Goal: Task Accomplishment & Management: Use online tool/utility

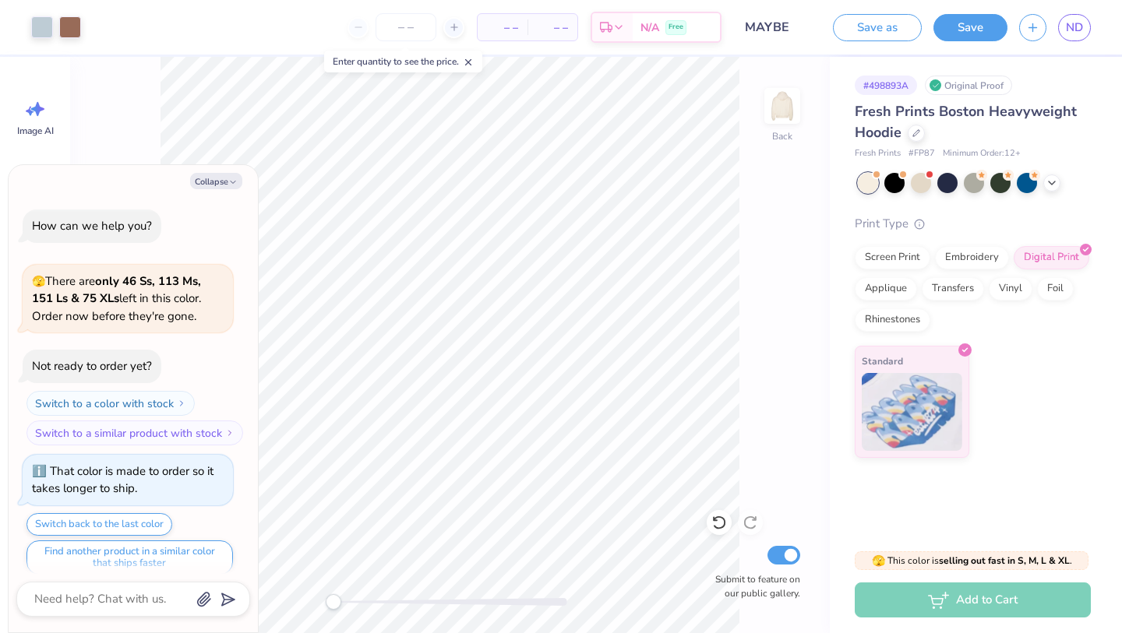
scroll to position [90, 0]
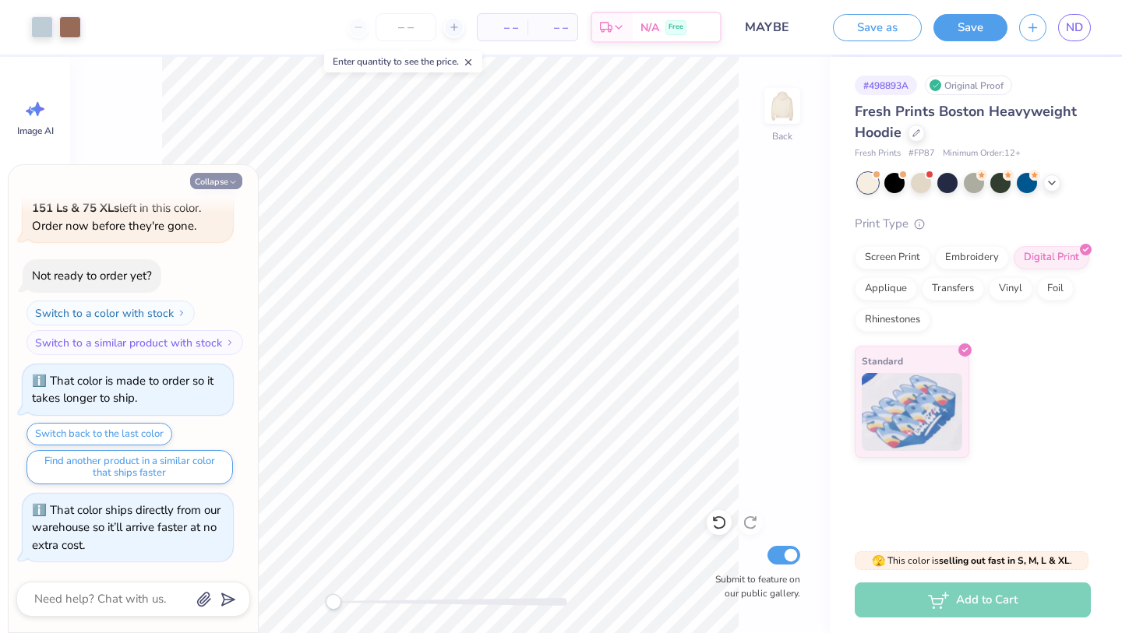
click at [229, 178] on icon "button" at bounding box center [232, 182] width 9 height 9
type textarea "x"
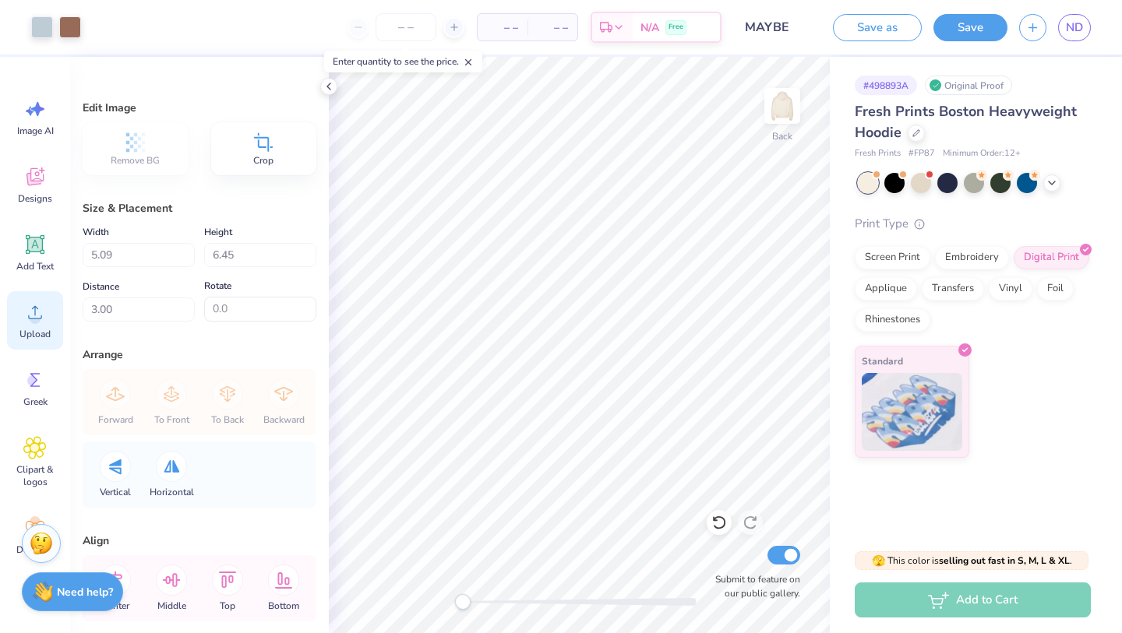
click at [42, 313] on icon at bounding box center [34, 312] width 23 height 23
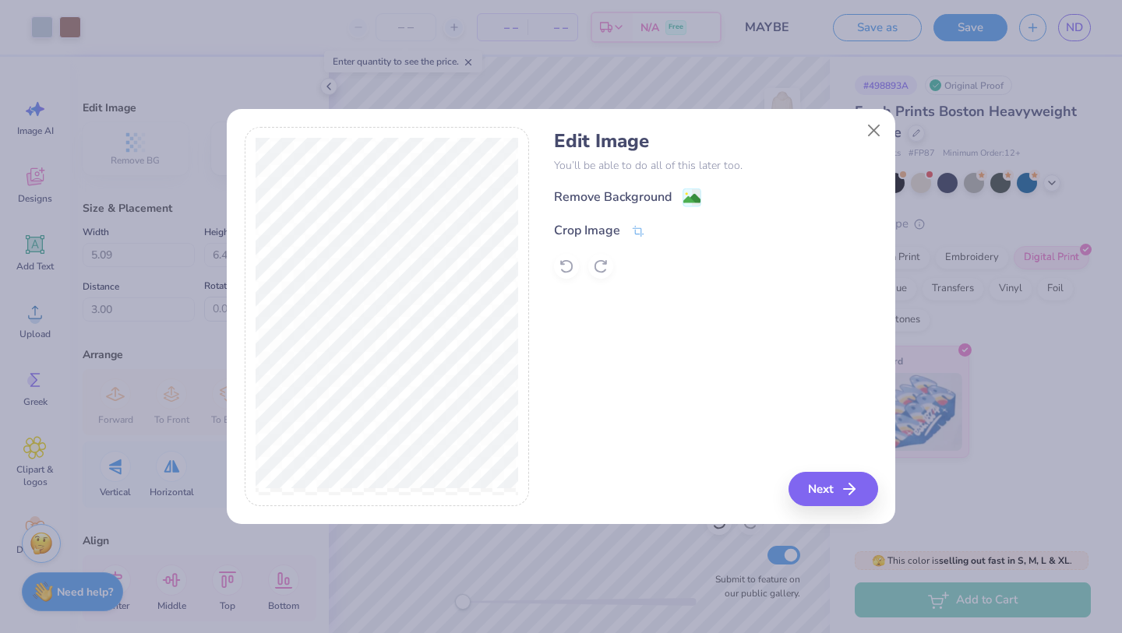
click at [537, 196] on div "Remove Background" at bounding box center [613, 197] width 118 height 19
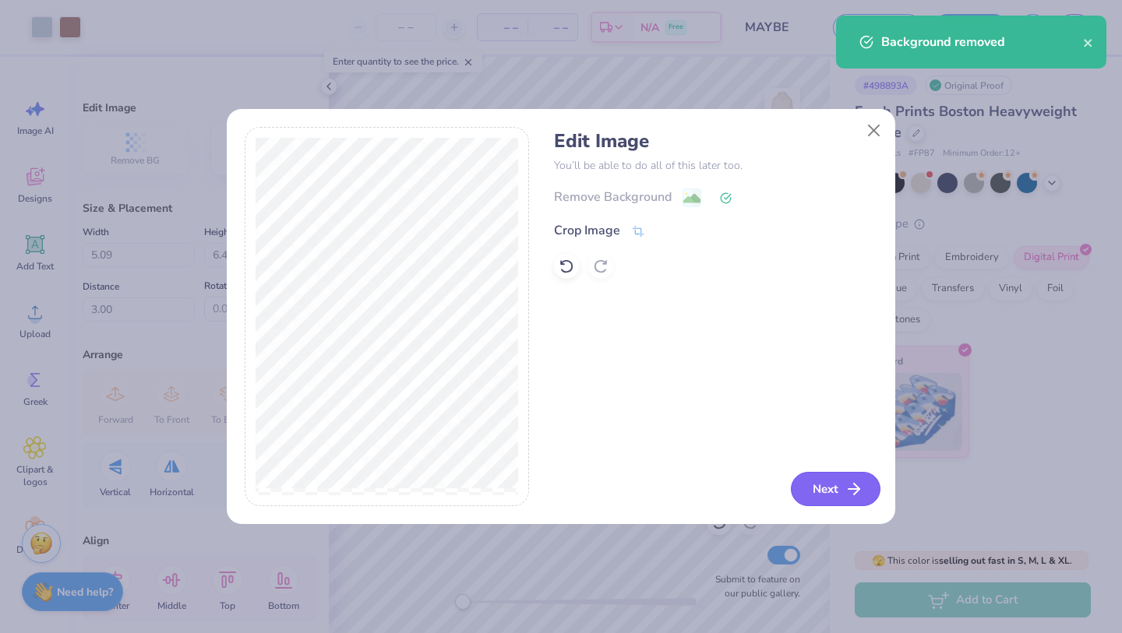
click at [537, 487] on button "Next" at bounding box center [836, 489] width 90 height 34
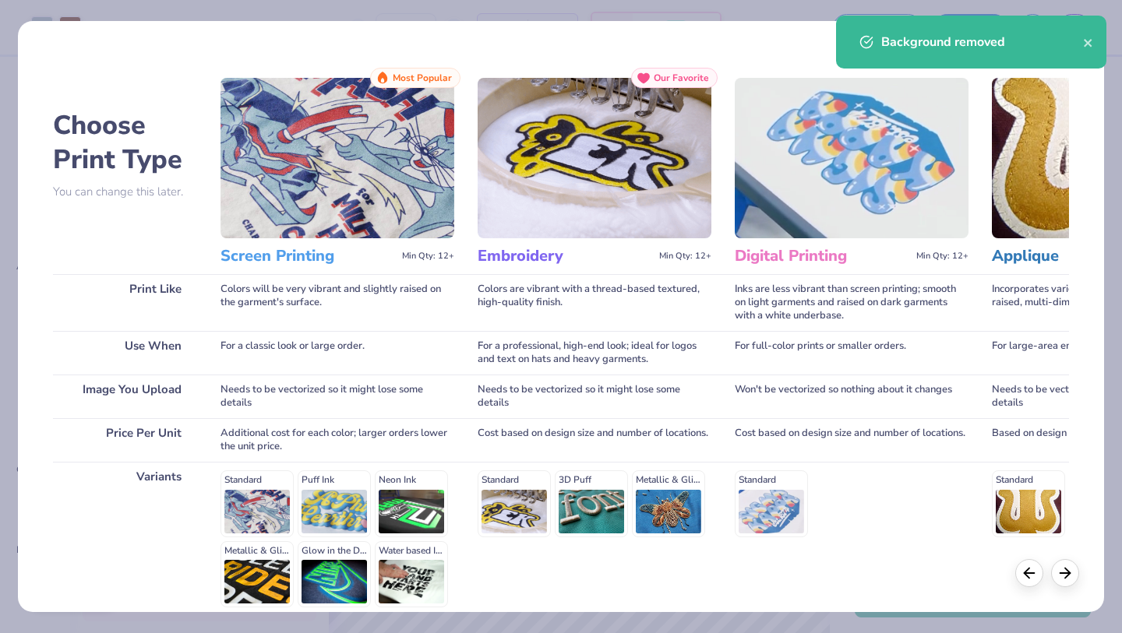
scroll to position [87, 0]
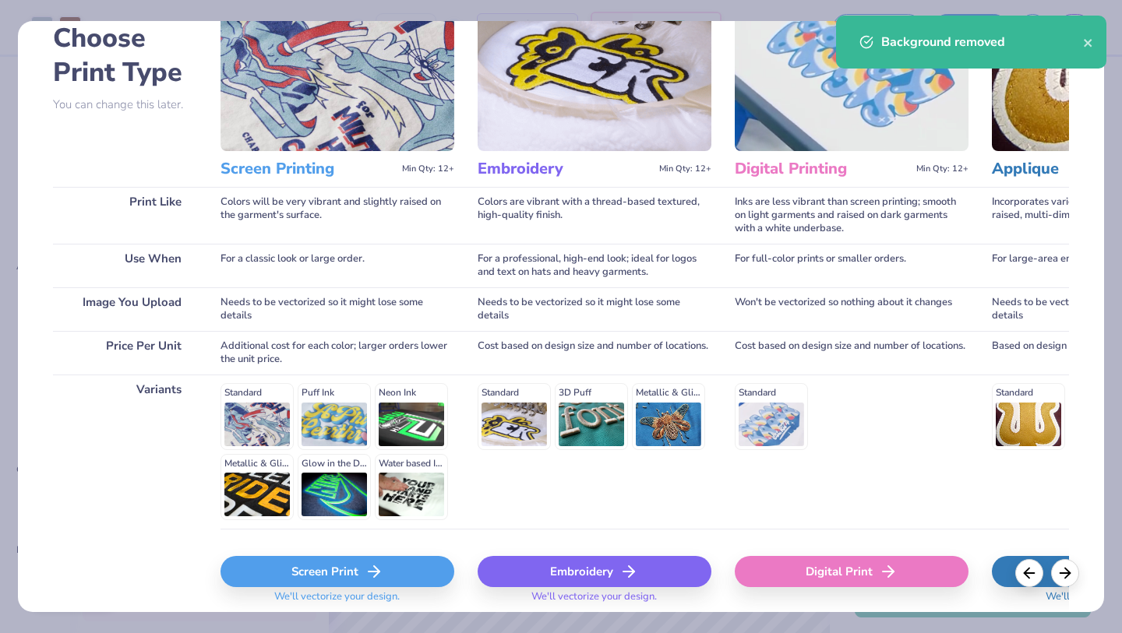
click at [537, 523] on div "Digital Print" at bounding box center [852, 571] width 234 height 31
type input "9.82"
type input "12.42"
type input "0.54"
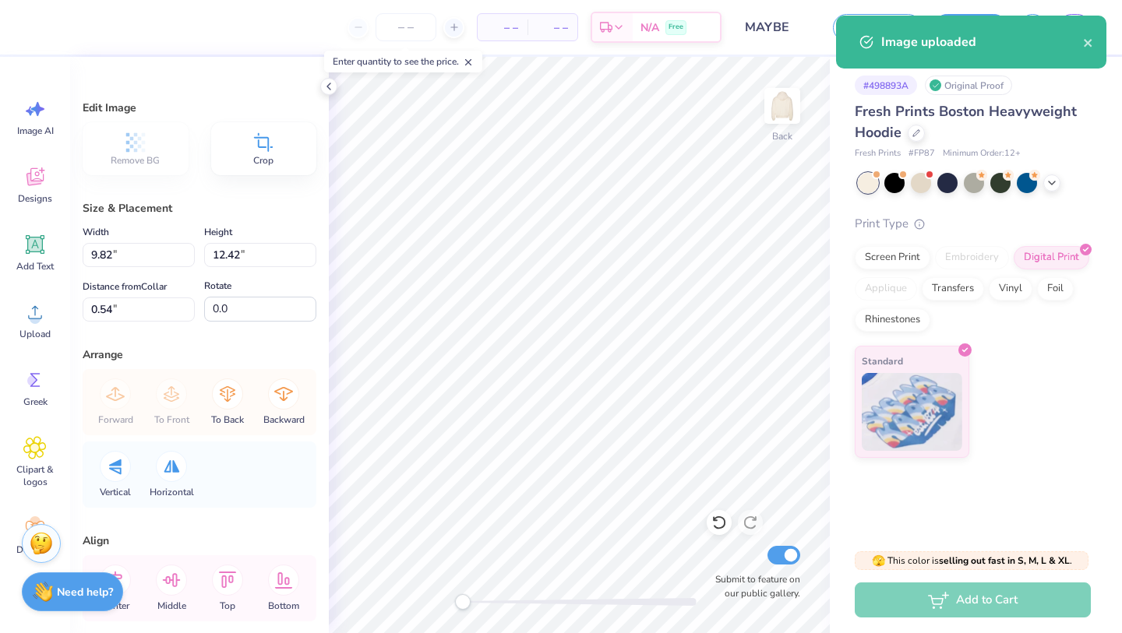
type input "4.77"
type input "6.04"
type input "6.92"
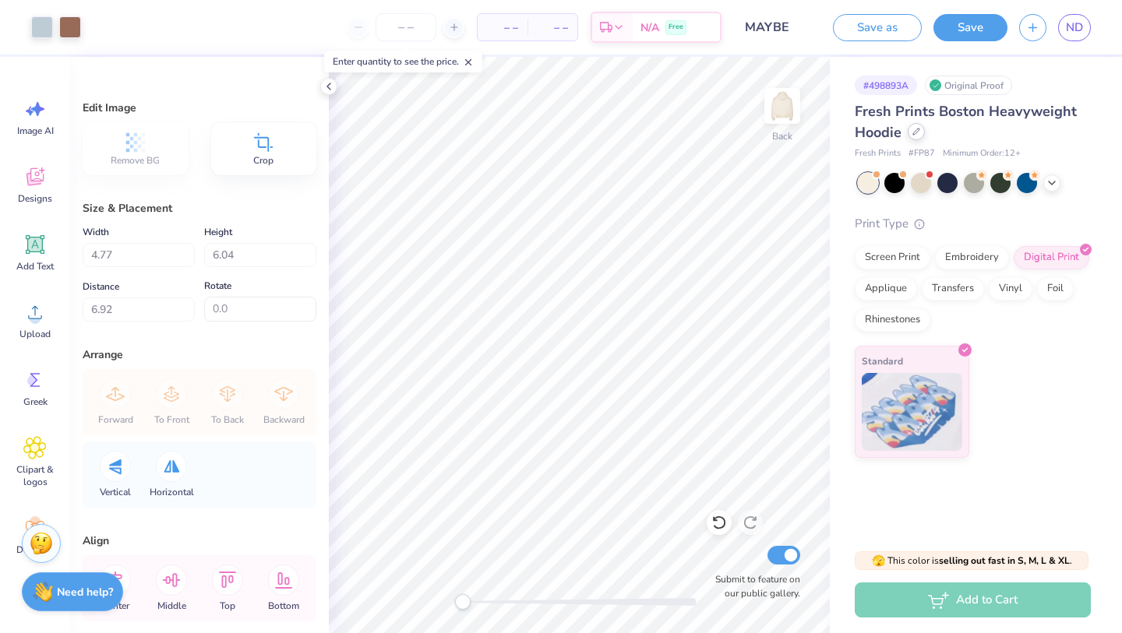
click at [537, 135] on icon at bounding box center [916, 132] width 8 height 8
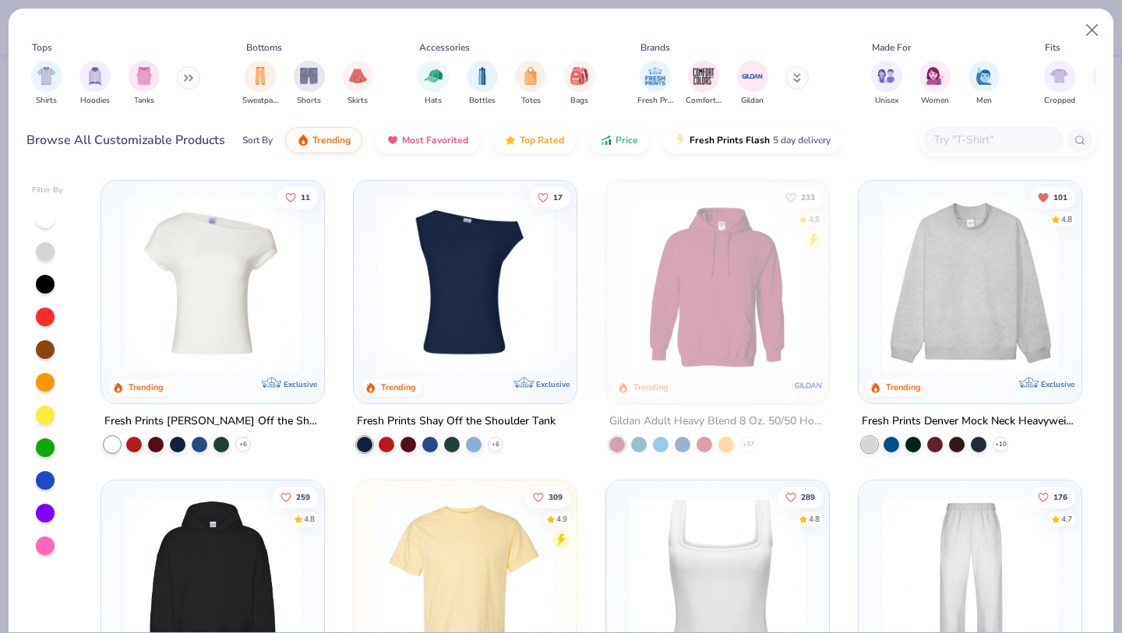
click at [537, 245] on img at bounding box center [970, 284] width 192 height 176
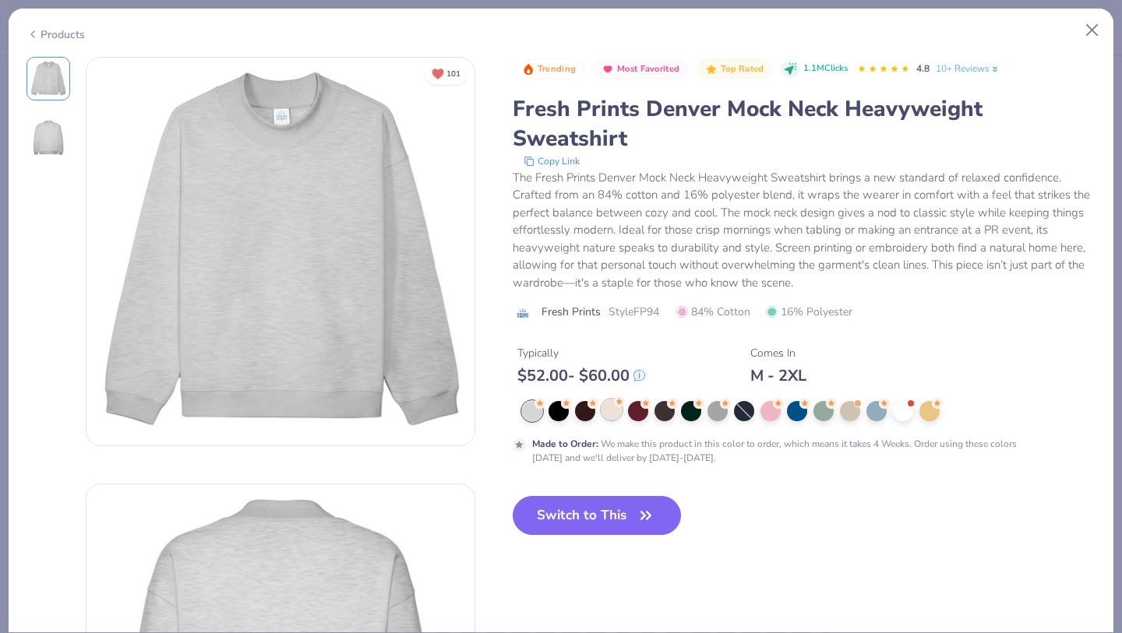
click at [537, 412] on div at bounding box center [611, 410] width 20 height 20
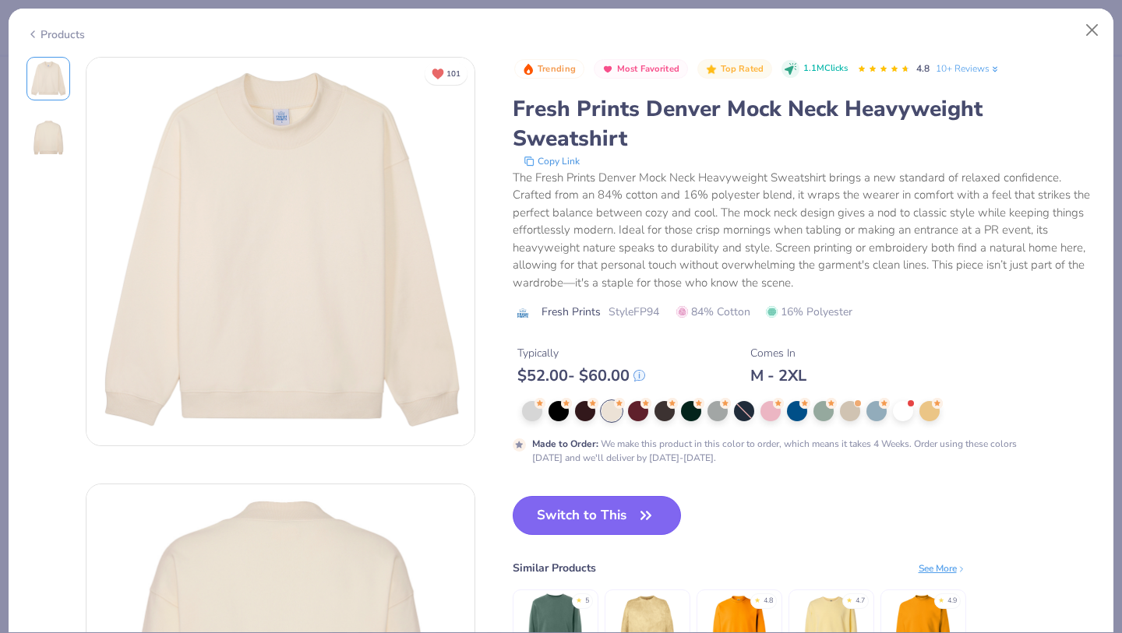
click at [537, 513] on button "Switch to This" at bounding box center [597, 515] width 169 height 39
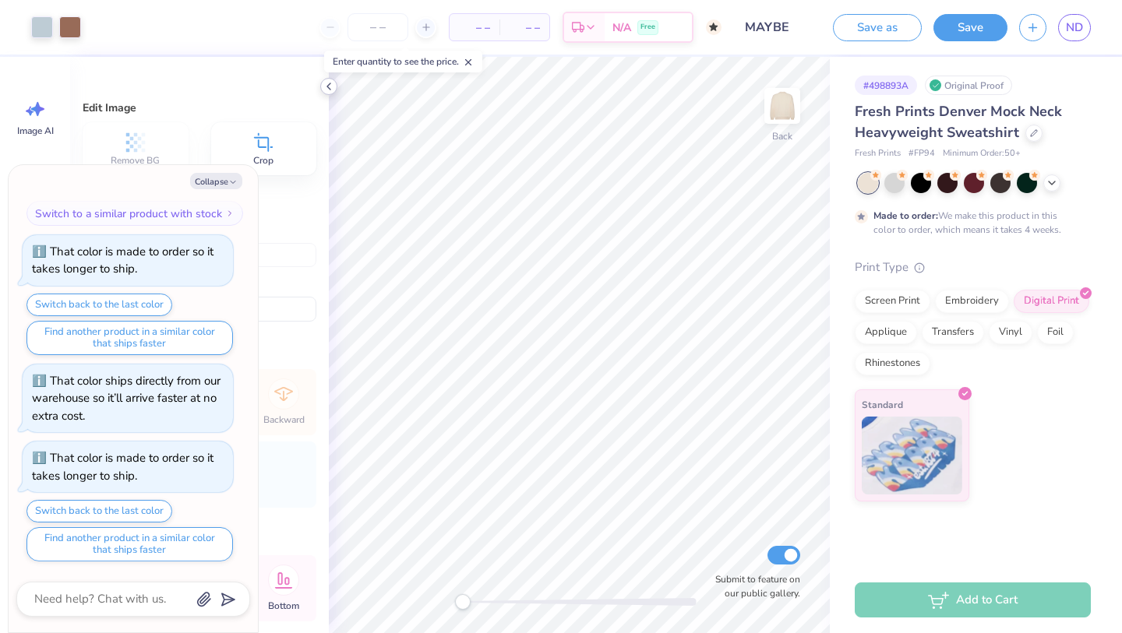
click at [326, 90] on icon at bounding box center [329, 86] width 12 height 12
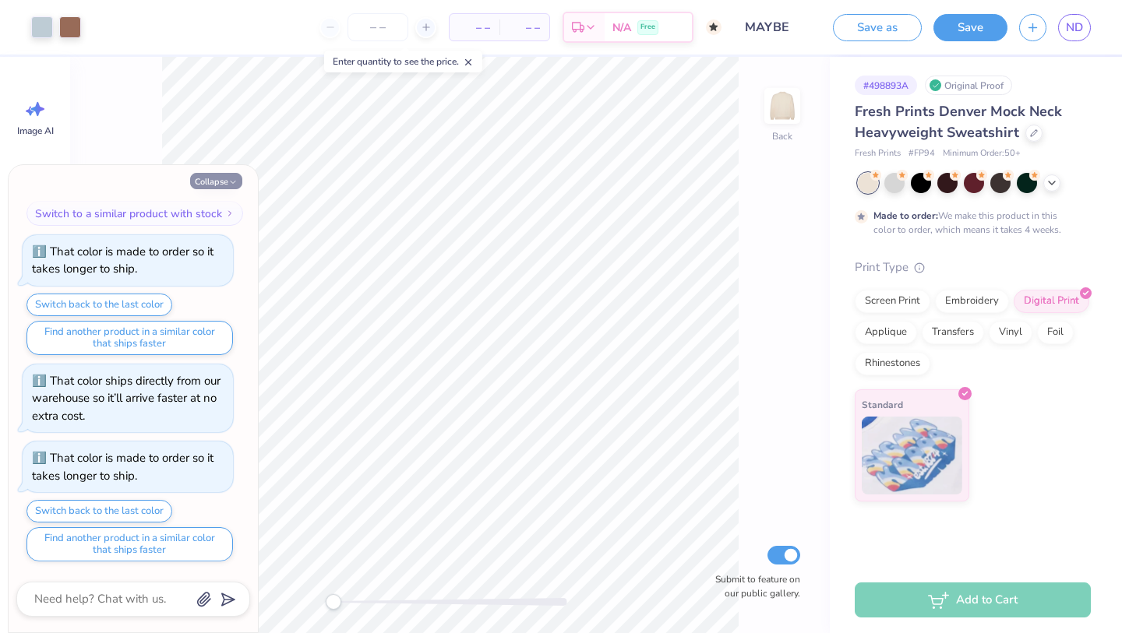
click at [230, 175] on button "Collapse" at bounding box center [216, 181] width 52 height 16
type textarea "x"
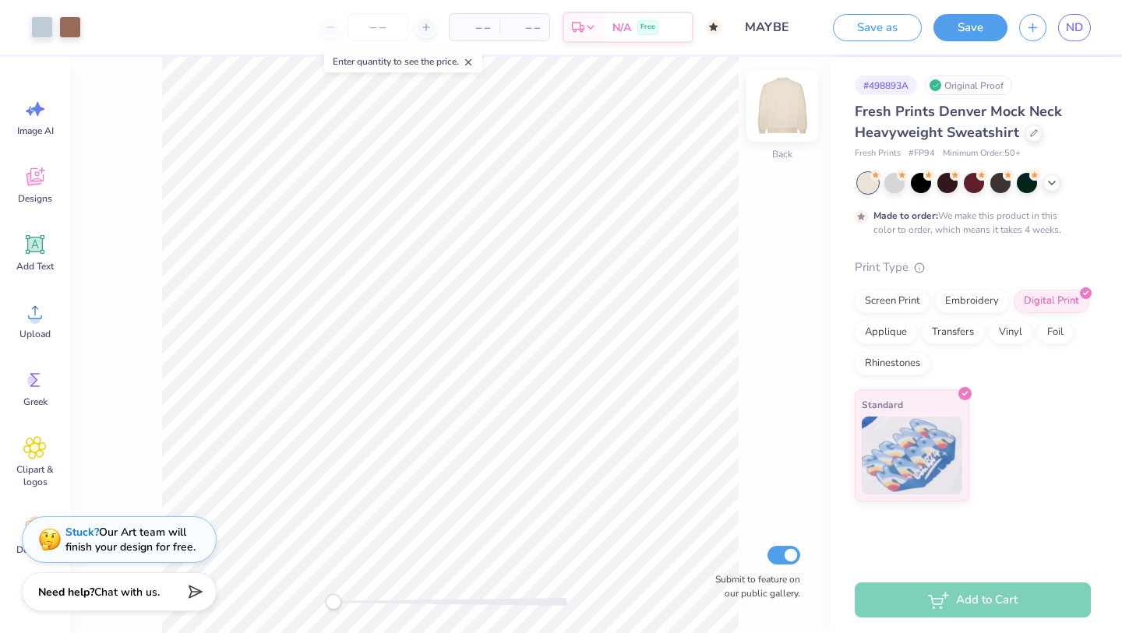
click at [537, 118] on img at bounding box center [782, 106] width 62 height 62
click at [537, 118] on img at bounding box center [782, 105] width 31 height 31
click at [537, 118] on img at bounding box center [782, 106] width 62 height 62
click at [41, 319] on icon at bounding box center [34, 312] width 23 height 23
click at [537, 114] on img at bounding box center [782, 106] width 62 height 62
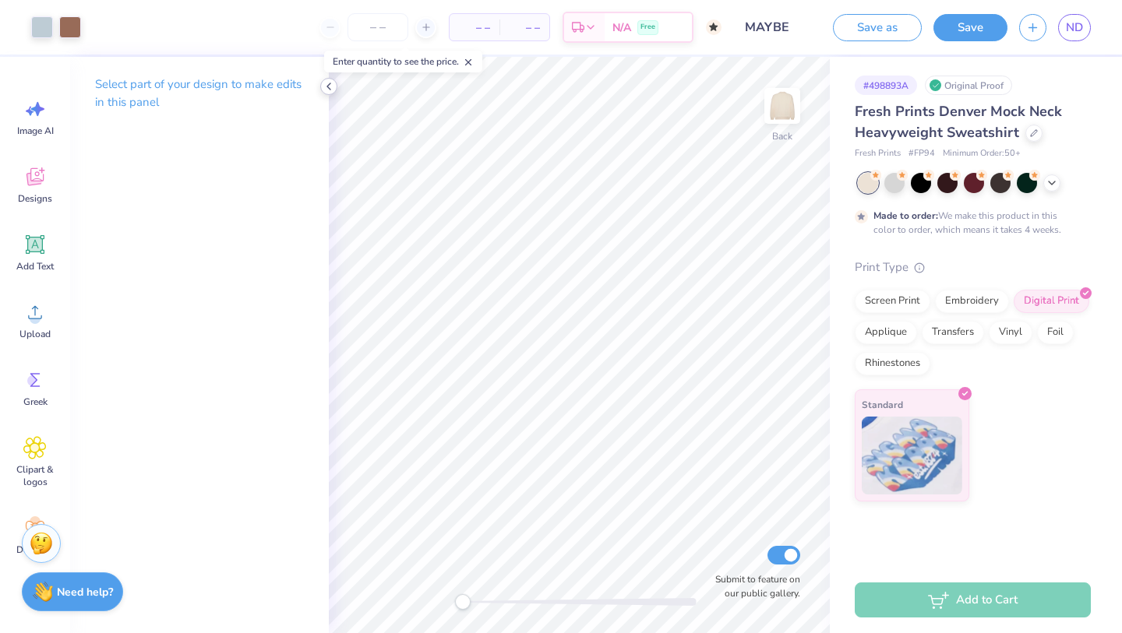
click at [322, 90] on div at bounding box center [328, 86] width 17 height 17
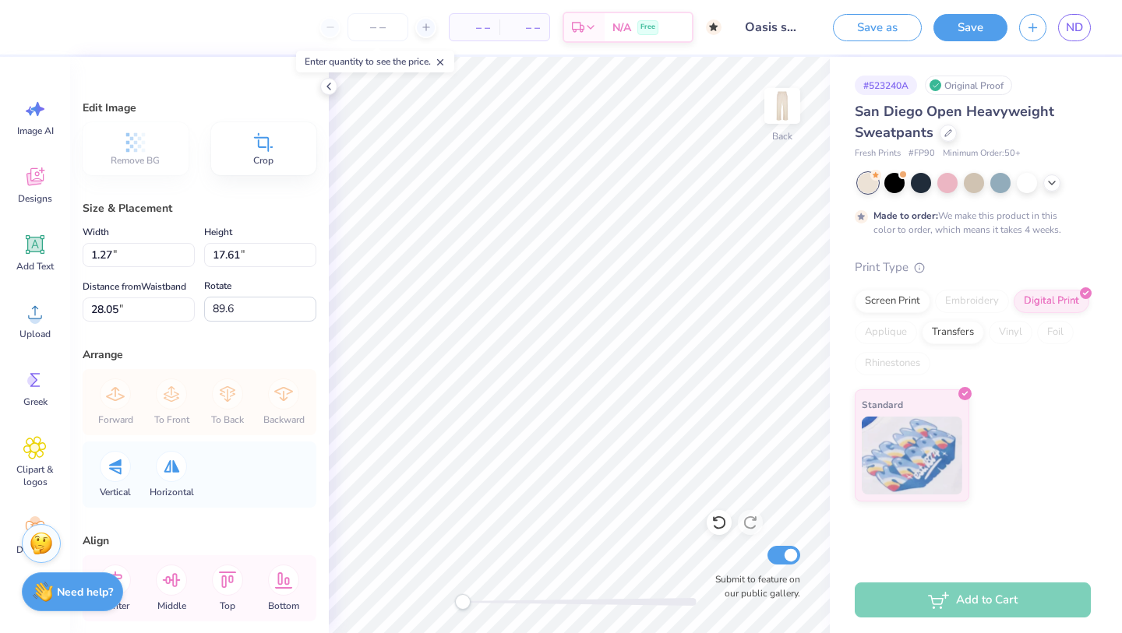
type input "0.0"
click at [41, 307] on icon at bounding box center [34, 312] width 23 height 23
click at [34, 319] on icon at bounding box center [35, 312] width 14 height 13
click at [37, 326] on div "Upload" at bounding box center [35, 320] width 56 height 58
click at [16, 323] on div "Upload" at bounding box center [35, 320] width 56 height 58
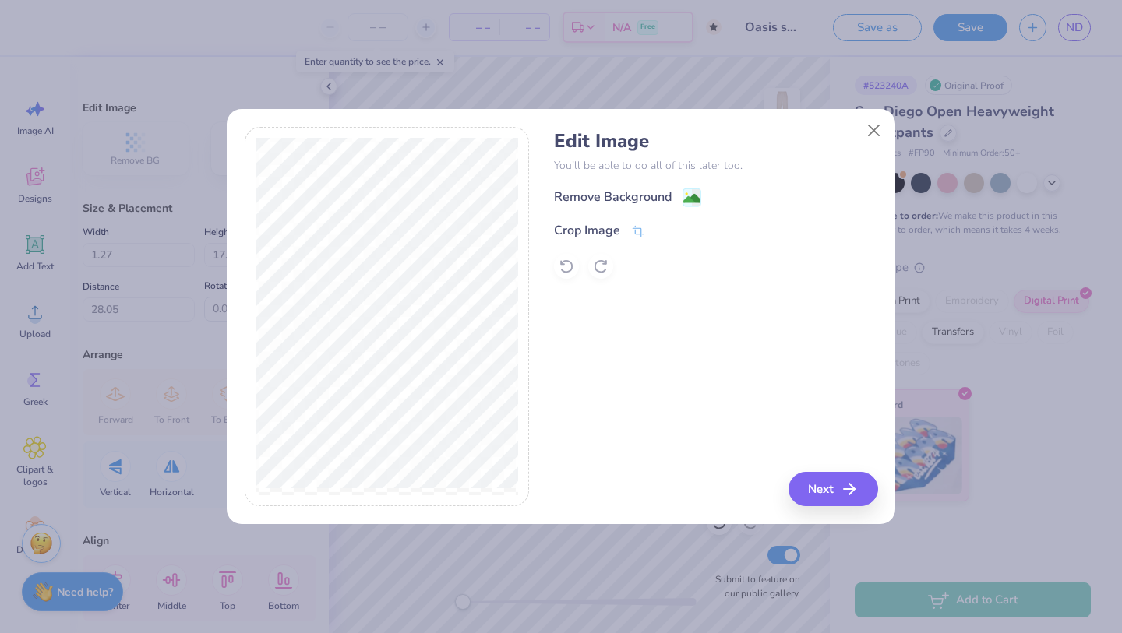
click at [649, 185] on div "Edit Image You’ll be able to do all of this later too. Remove Background Crop I…" at bounding box center [715, 204] width 323 height 149
click at [647, 191] on div "Remove Background" at bounding box center [613, 197] width 118 height 19
click at [629, 229] on div "Crop Image" at bounding box center [599, 232] width 91 height 19
click at [664, 236] on button at bounding box center [664, 230] width 16 height 16
click at [831, 492] on button "Next" at bounding box center [836, 489] width 90 height 34
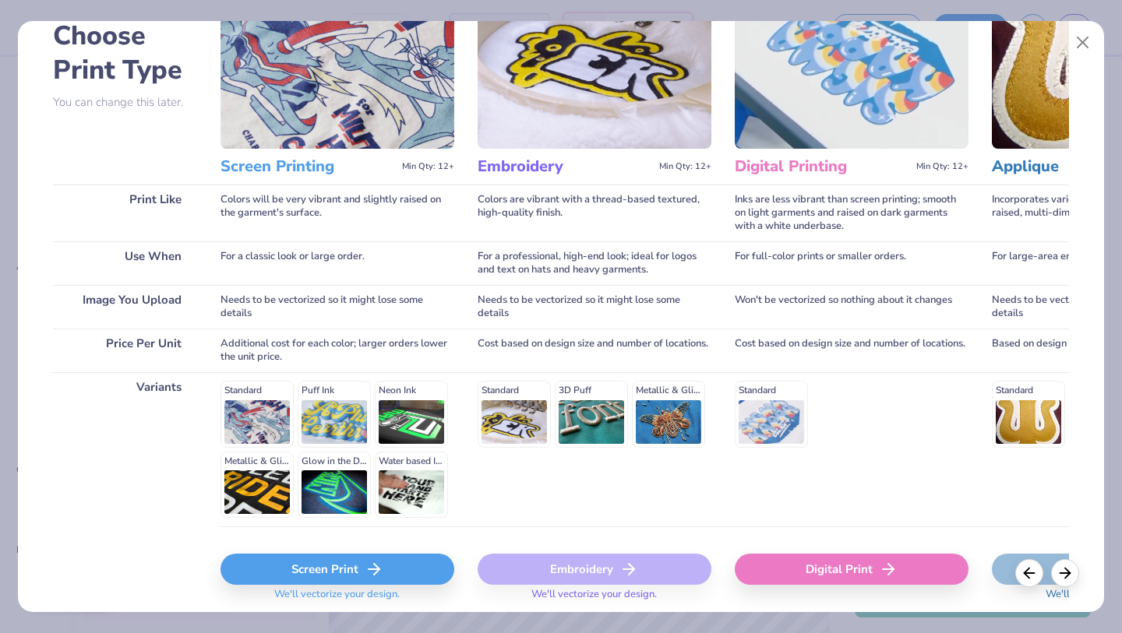
scroll to position [122, 0]
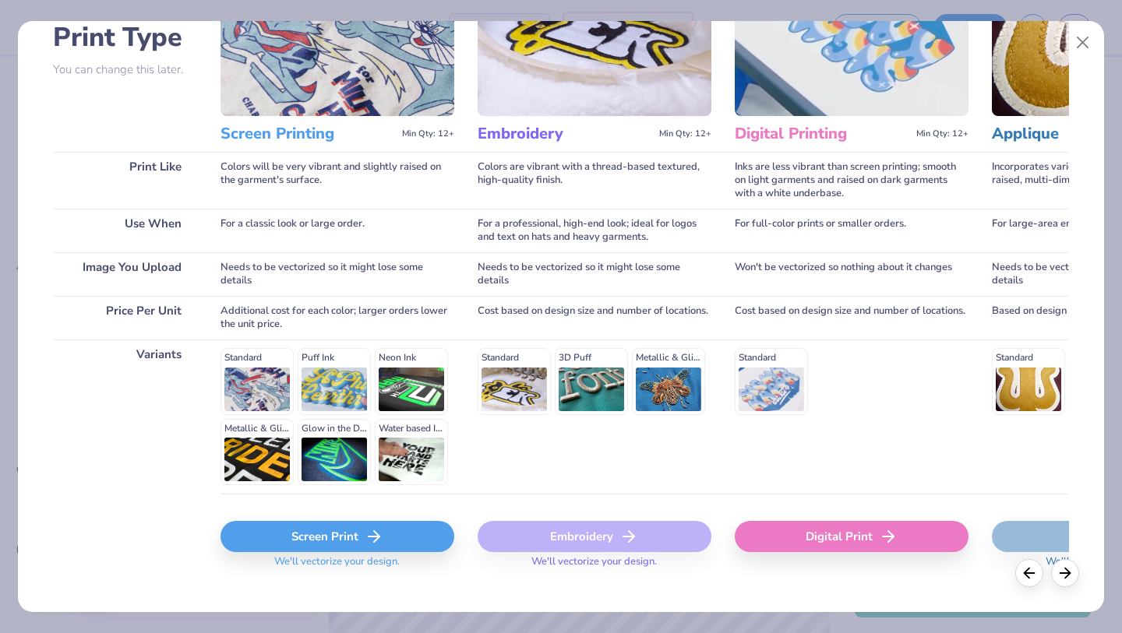
click at [823, 532] on div "Digital Print" at bounding box center [852, 536] width 234 height 31
type input "10.84"
type input "0.83"
type input "26.58"
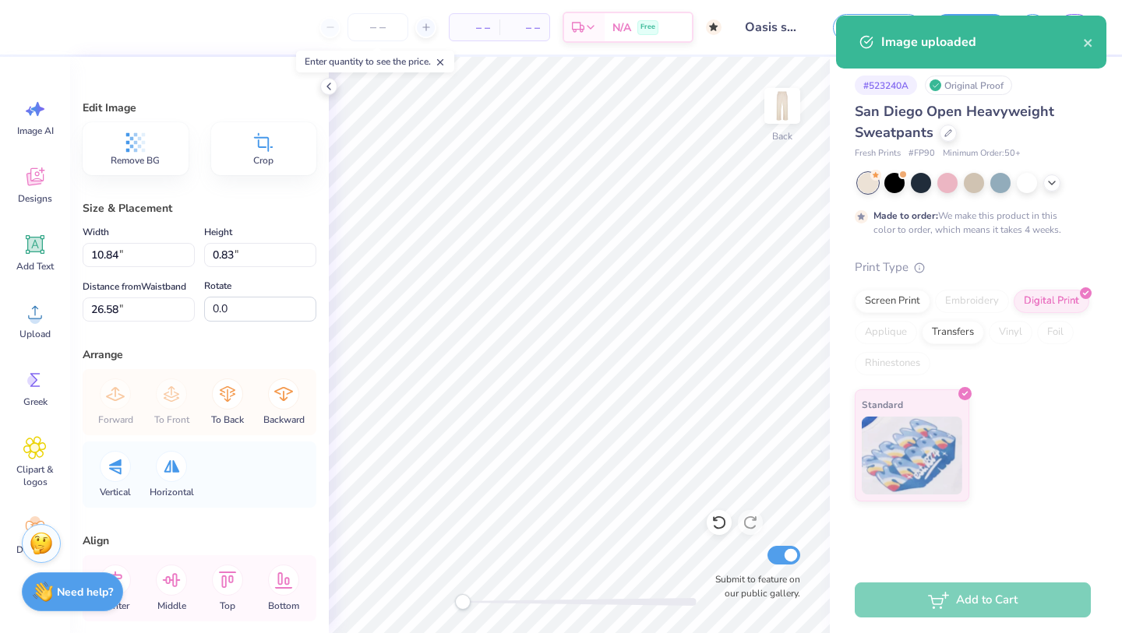
type input "1.27"
type input "17.61"
type input "28.05"
type input "0.0"
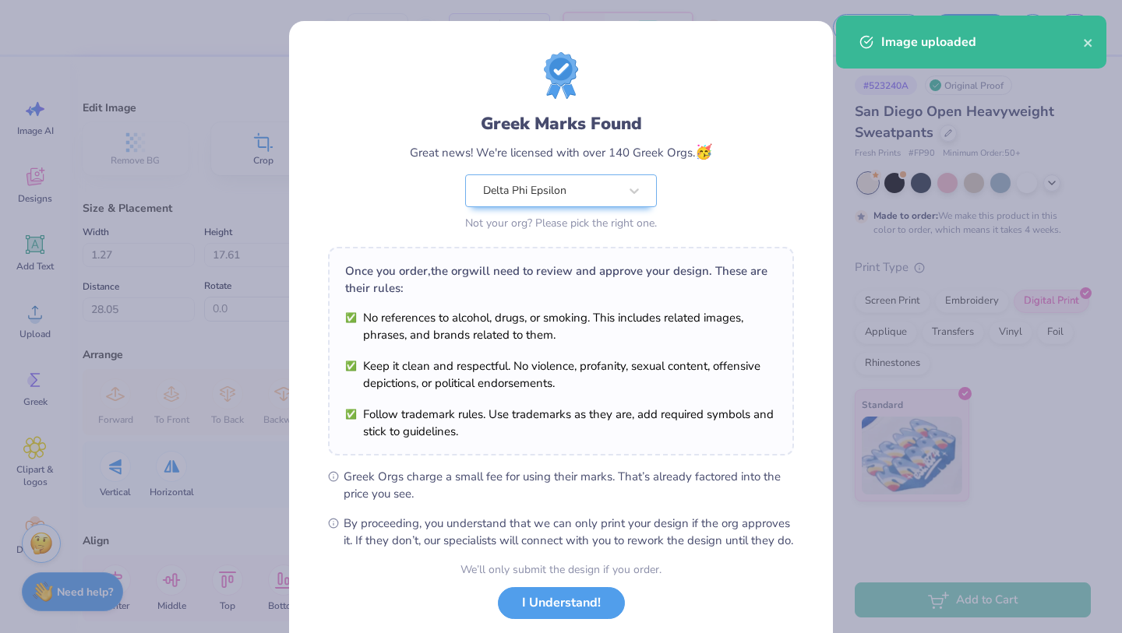
click at [562, 354] on ul "No references to alcohol, drugs, or smoking. This includes related images, phra…" at bounding box center [561, 374] width 432 height 131
click at [564, 632] on div "We’ll only submit the design if you order. I Understand! No Greek marks in your…" at bounding box center [560, 611] width 201 height 98
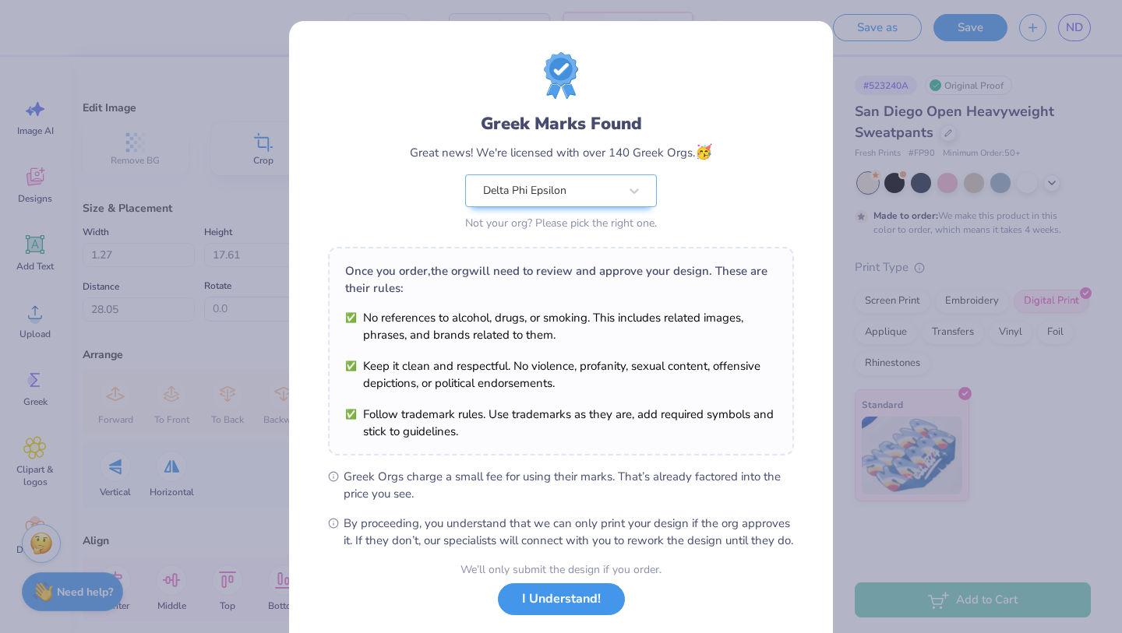
click at [567, 610] on button "I Understand!" at bounding box center [561, 600] width 127 height 32
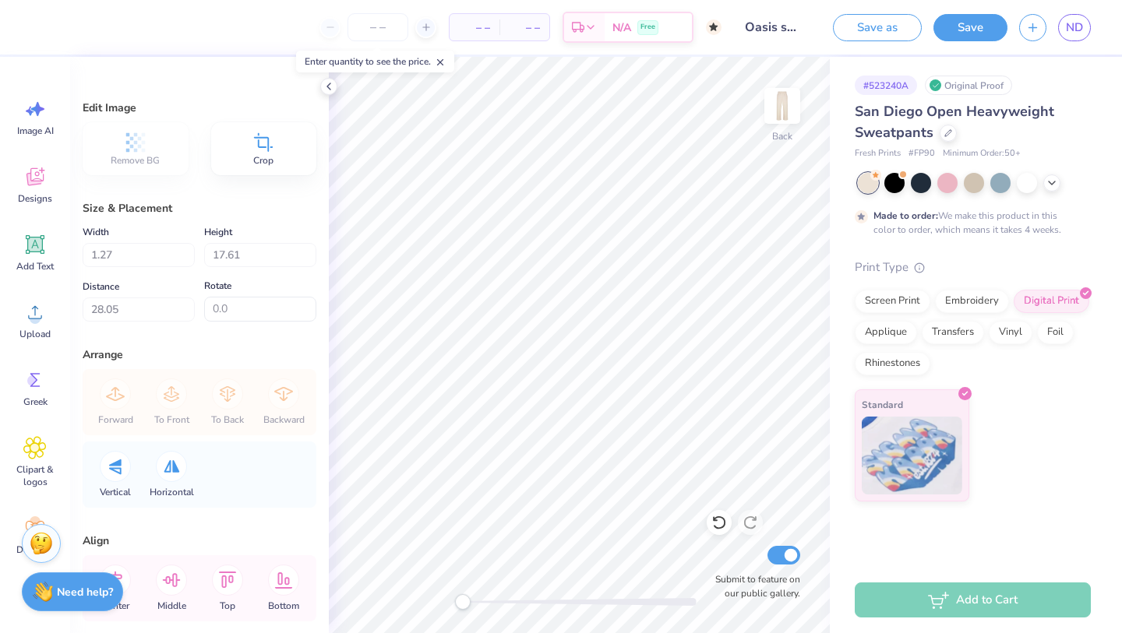
type input "10.84"
type input "0.83"
type input "26.58"
type input "90.0"
type input "1.35"
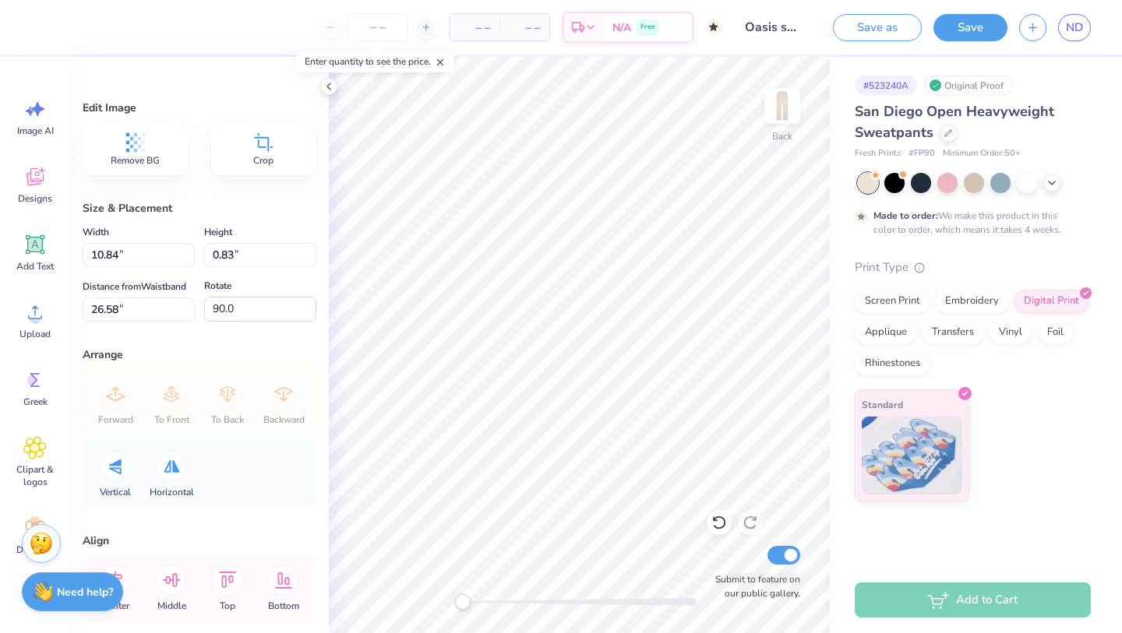
type input "17.63"
type input "14.80"
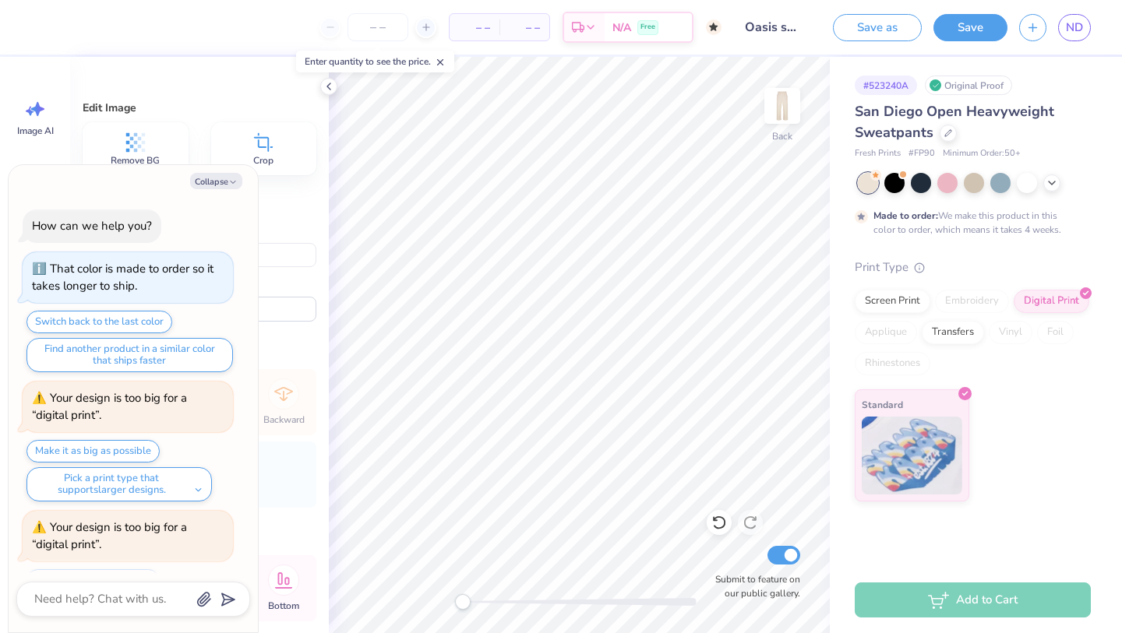
scroll to position [844, 0]
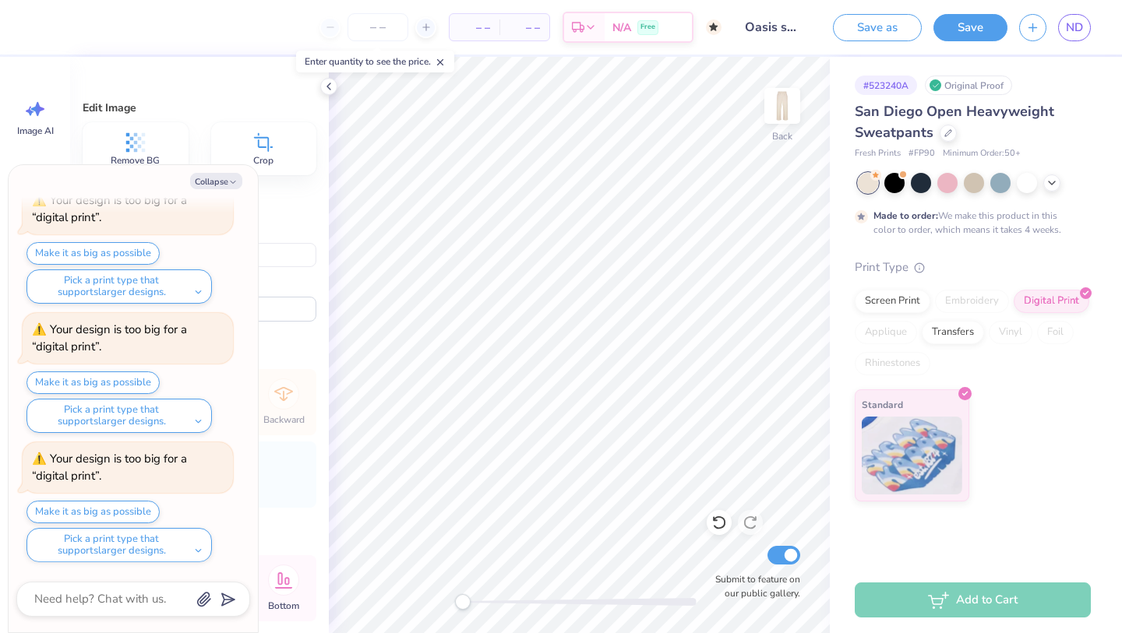
type textarea "x"
type input "0.0"
click at [229, 177] on button "Collapse" at bounding box center [216, 181] width 52 height 16
type textarea "x"
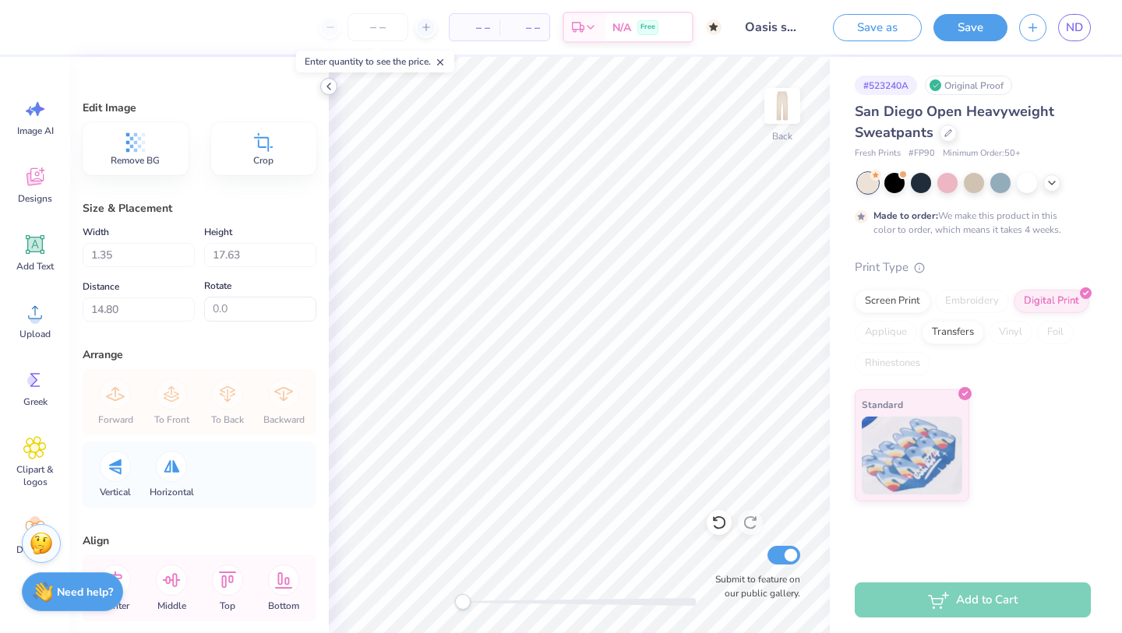
click at [332, 90] on icon at bounding box center [329, 86] width 12 height 12
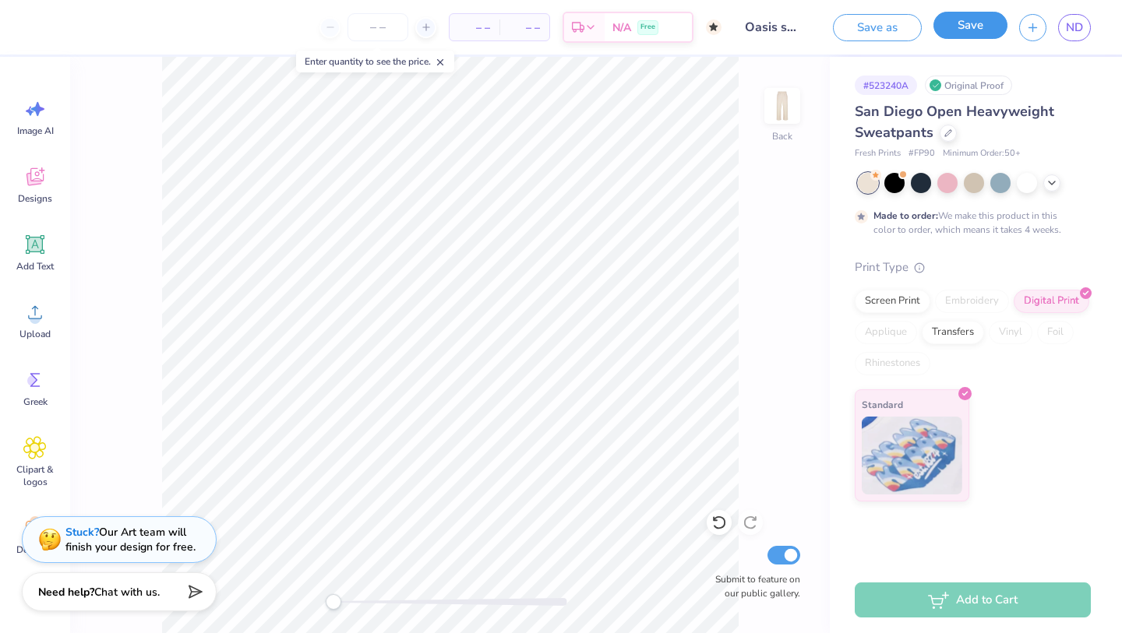
click at [966, 34] on button "Save" at bounding box center [970, 25] width 74 height 27
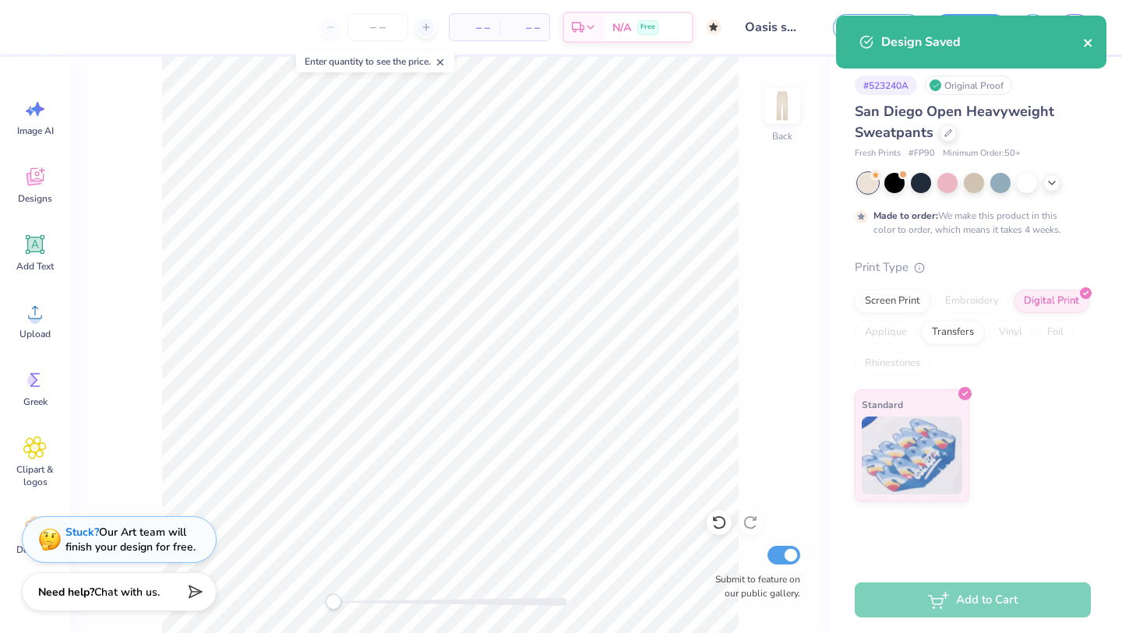
click at [1092, 42] on icon "close" at bounding box center [1088, 43] width 11 height 12
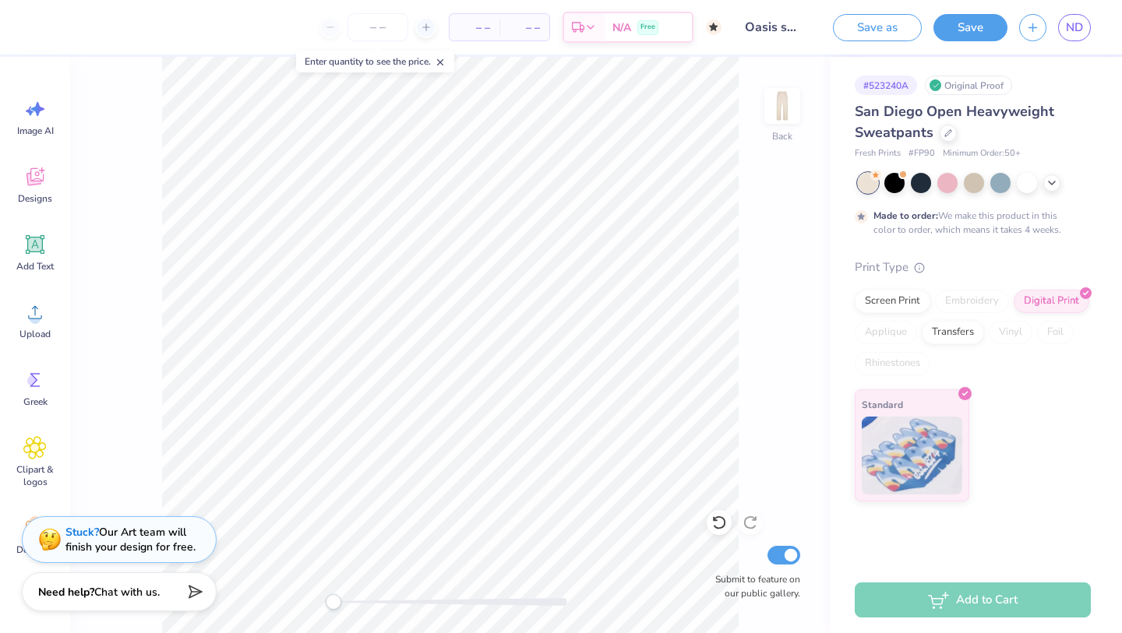
click at [1076, 30] on span "ND" at bounding box center [1074, 28] width 17 height 18
click at [1074, 33] on span "ND" at bounding box center [1074, 28] width 17 height 18
